Goal: Transaction & Acquisition: Purchase product/service

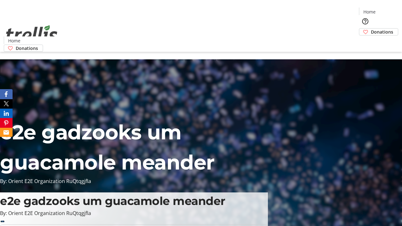
click at [371, 29] on span "Donations" at bounding box center [382, 32] width 22 height 7
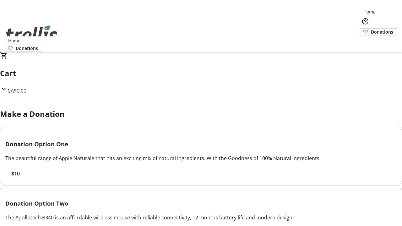
click at [20, 177] on span "$10" at bounding box center [15, 174] width 8 height 8
select select "CA"
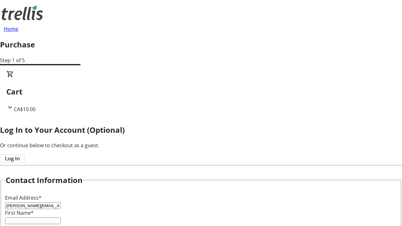
type input "[PERSON_NAME][EMAIL_ADDRESS][DOMAIN_NAME]"
type input "[PERSON_NAME]"
type input "[STREET_ADDRESS][PERSON_NAME]"
type input "Kelowna"
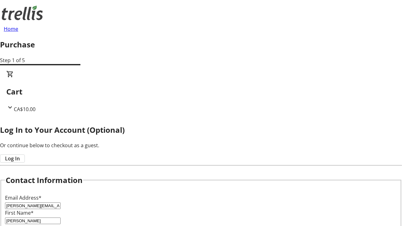
select select "BC"
type input "Kelowna"
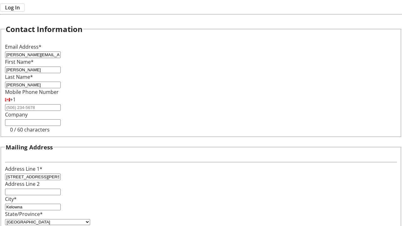
type input "V1Y 0C2"
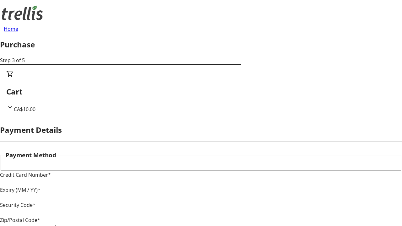
type input "V1Y 0C2"
